Goal: Task Accomplishment & Management: Use online tool/utility

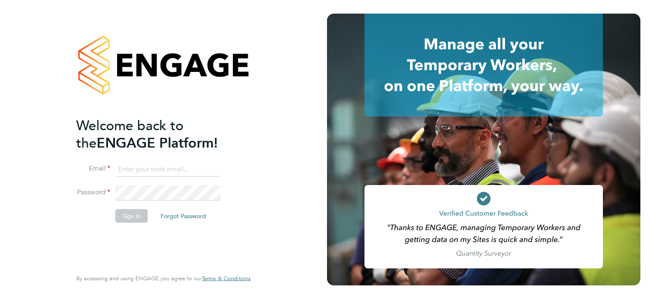
type input "[PERSON_NAME][EMAIL_ADDRESS][PERSON_NAME][DOMAIN_NAME]"
click at [136, 213] on button "Sign In" at bounding box center [131, 216] width 32 height 14
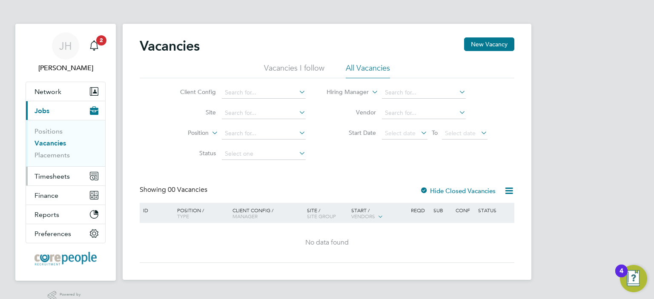
click at [59, 176] on span "Timesheets" at bounding box center [51, 176] width 35 height 8
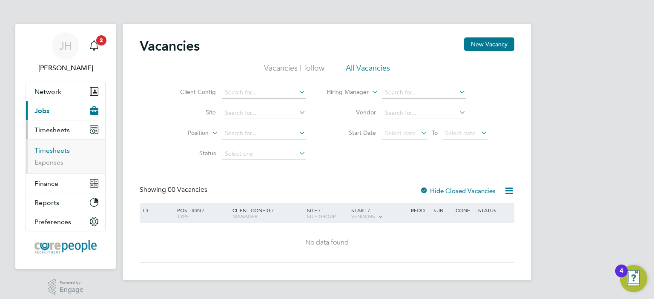
click at [54, 148] on link "Timesheets" at bounding box center [51, 150] width 35 height 8
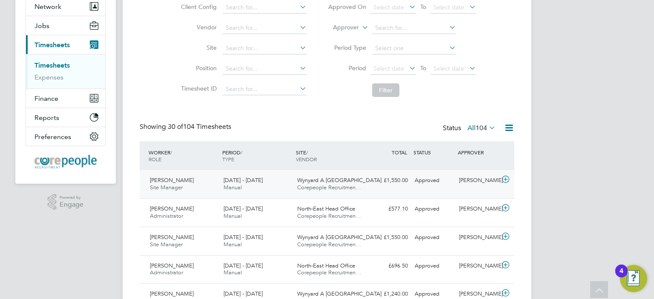
click at [165, 182] on span "David Gray" at bounding box center [172, 180] width 44 height 7
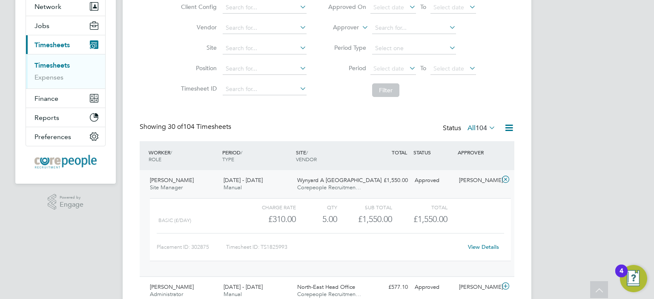
click at [47, 66] on link "Timesheets" at bounding box center [51, 65] width 35 height 8
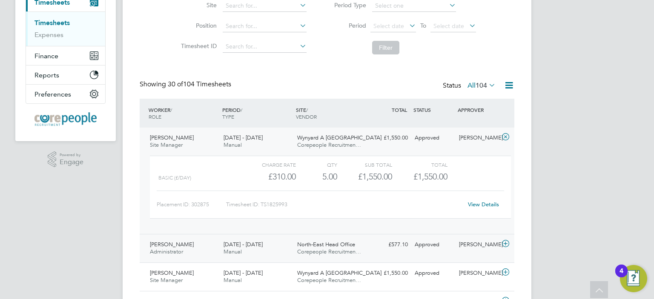
click at [175, 244] on span "Harry Graves" at bounding box center [172, 244] width 44 height 7
